Goal: Task Accomplishment & Management: Complete application form

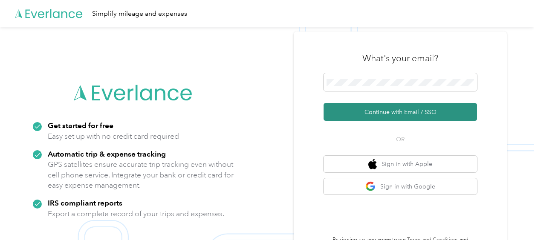
click at [397, 117] on button "Continue with Email / SSO" at bounding box center [399, 112] width 153 height 18
click at [358, 114] on button "Continue with Email / SSO" at bounding box center [399, 112] width 153 height 18
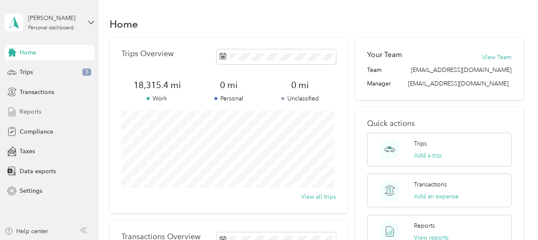
click at [11, 111] on icon at bounding box center [11, 111] width 9 height 9
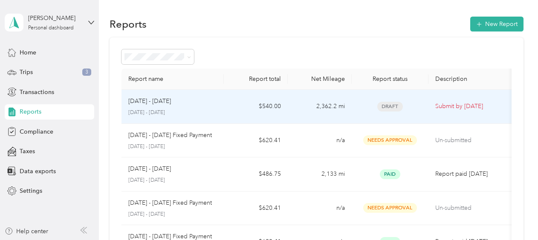
click at [157, 105] on p "[DATE] - [DATE]" at bounding box center [149, 101] width 43 height 9
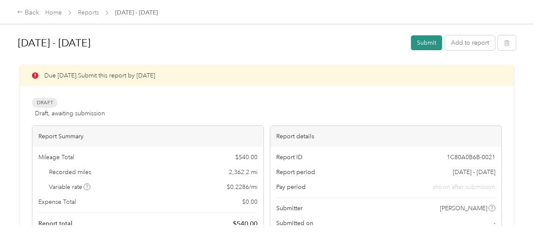
click at [429, 45] on button "Submit" at bounding box center [426, 42] width 31 height 15
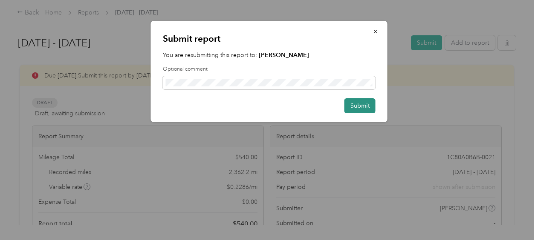
click at [363, 106] on button "Submit" at bounding box center [359, 105] width 31 height 15
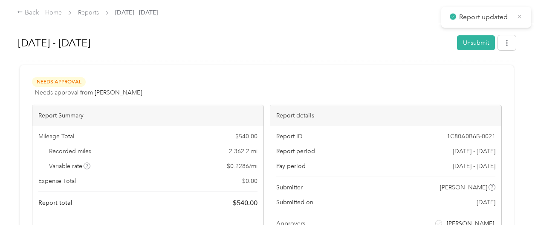
click at [517, 19] on icon at bounding box center [519, 17] width 6 height 8
